Goal: Find specific page/section: Find specific page/section

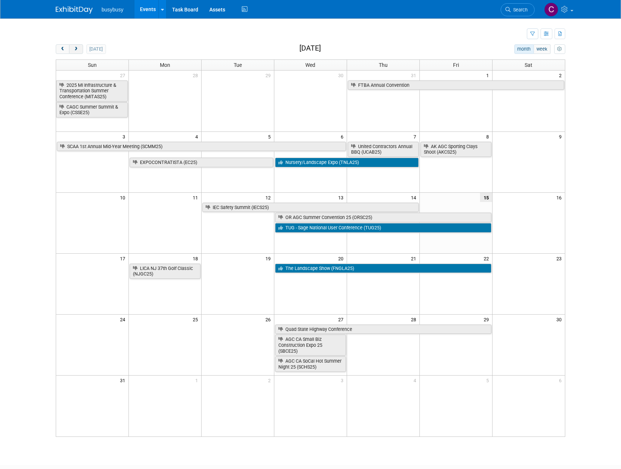
click at [79, 50] on button "next" at bounding box center [76, 49] width 14 height 10
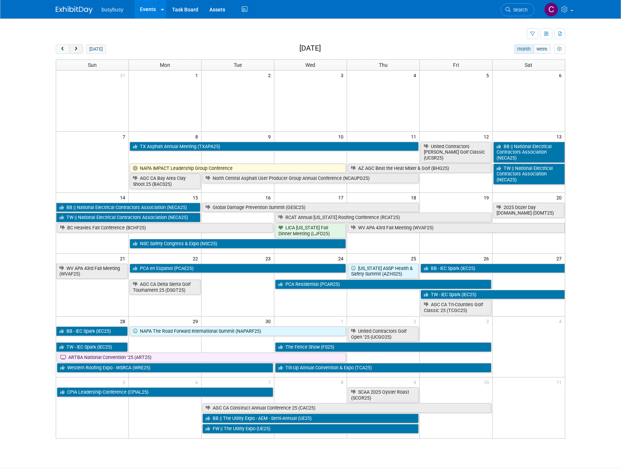
click at [74, 49] on span "next" at bounding box center [76, 49] width 6 height 5
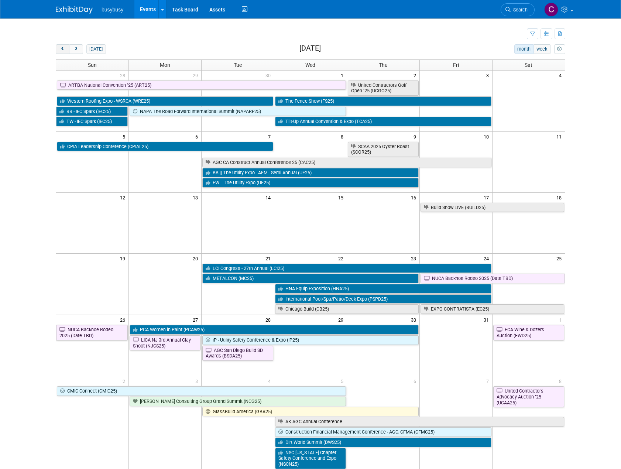
click at [61, 52] on button "prev" at bounding box center [63, 49] width 14 height 10
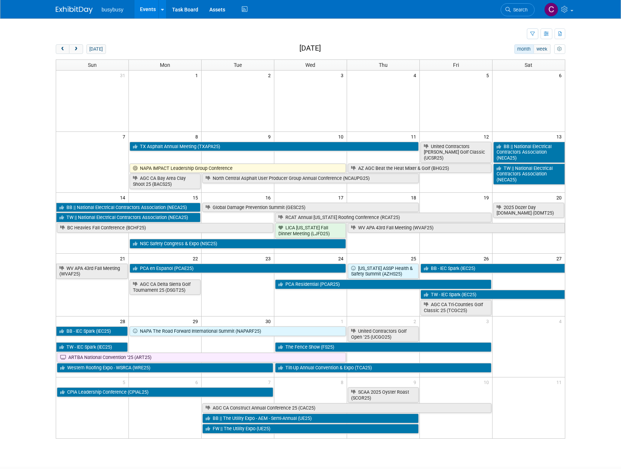
click at [457, 32] on td at bounding box center [291, 34] width 471 height 13
click at [63, 49] on span "prev" at bounding box center [63, 49] width 6 height 5
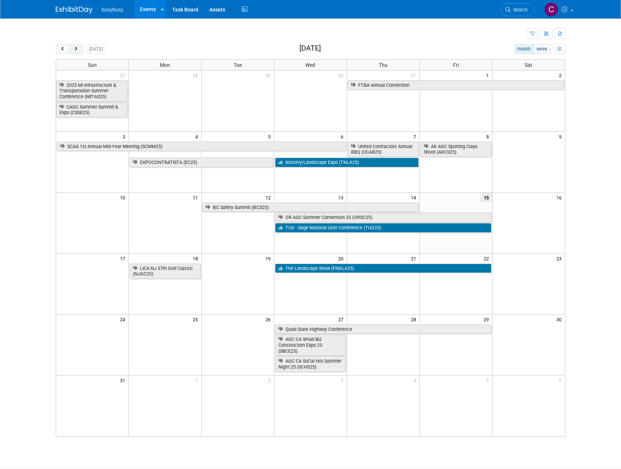
click at [75, 49] on span "next" at bounding box center [76, 49] width 6 height 5
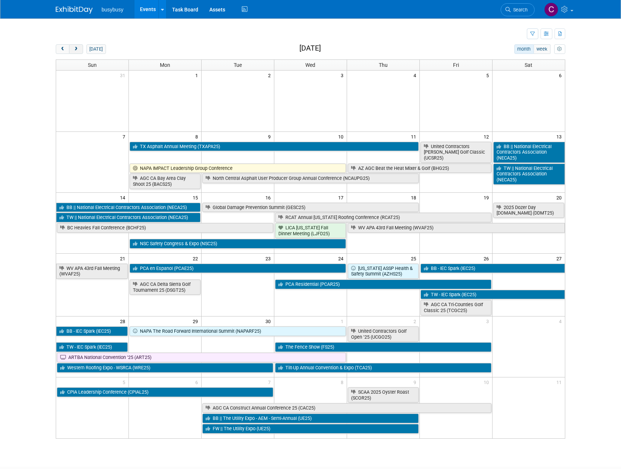
click at [79, 49] on button "next" at bounding box center [76, 49] width 14 height 10
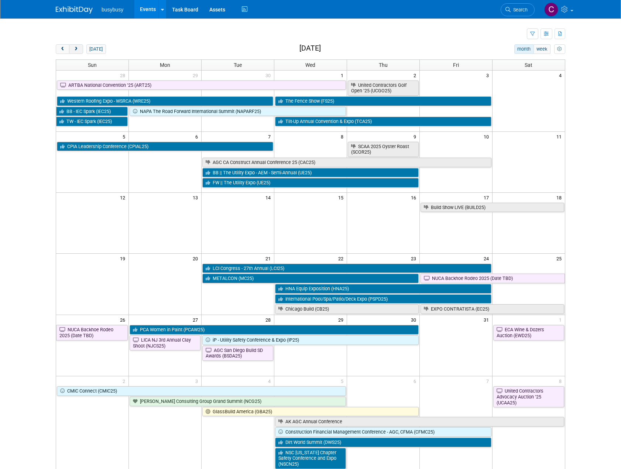
click at [78, 51] on span "next" at bounding box center [76, 49] width 6 height 5
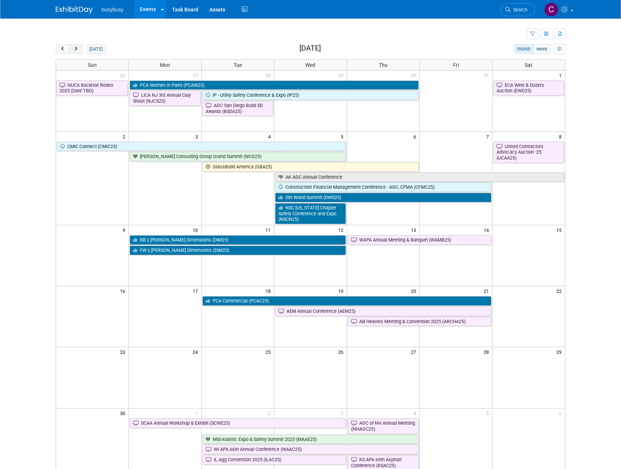
click at [78, 51] on span "next" at bounding box center [76, 49] width 6 height 5
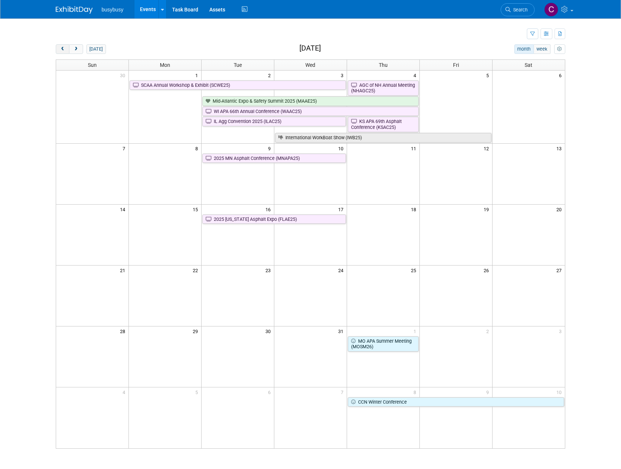
click at [59, 51] on button "prev" at bounding box center [63, 49] width 14 height 10
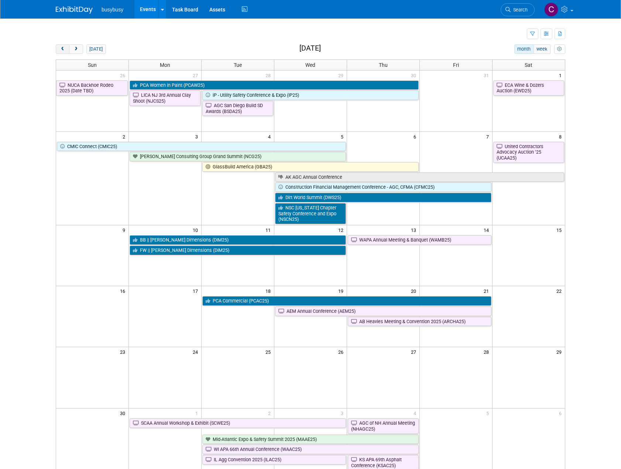
click at [59, 51] on button "prev" at bounding box center [63, 49] width 14 height 10
